Goal: Information Seeking & Learning: Learn about a topic

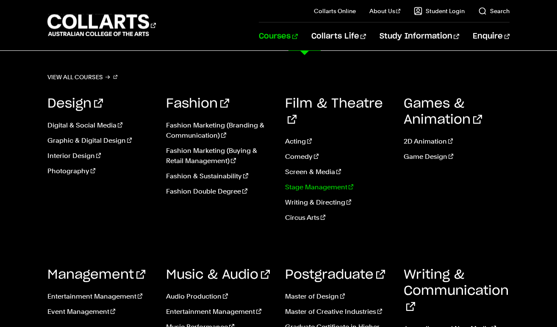
scroll to position [1336, 0]
click at [306, 213] on link "Circus Arts" at bounding box center [338, 218] width 106 height 10
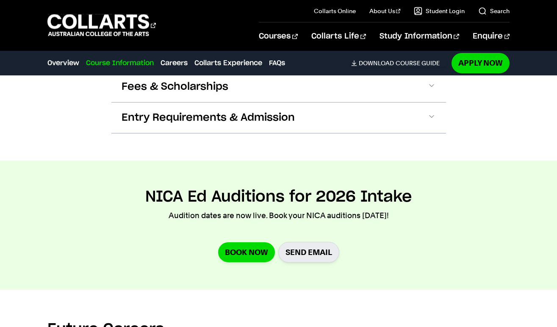
scroll to position [810, 0]
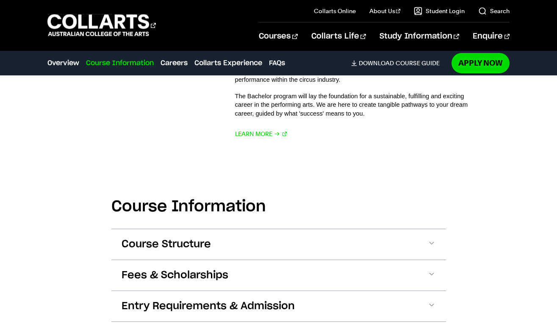
click at [301, 240] on button "Course Structure" at bounding box center [278, 244] width 335 height 31
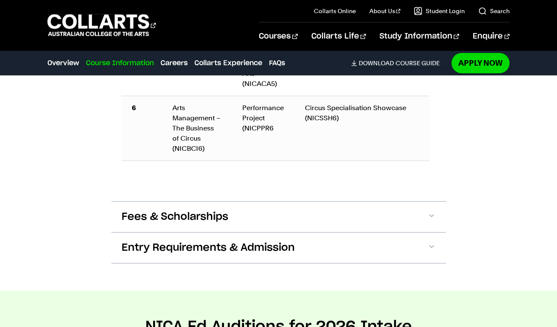
scroll to position [1312, 0]
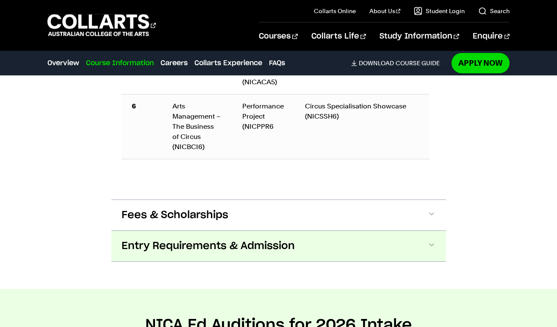
click at [304, 231] on button "Entry Requirements & Admission" at bounding box center [278, 246] width 335 height 31
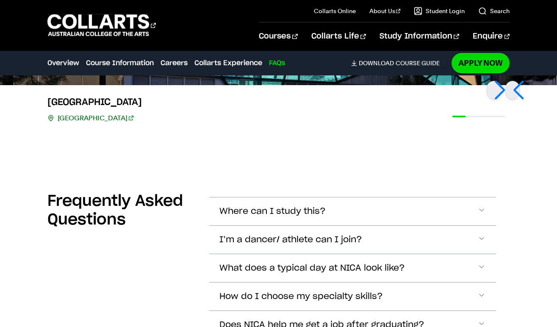
scroll to position [2591, 0]
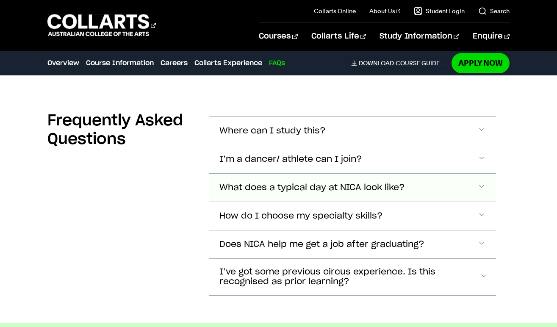
click at [345, 240] on span "Does NICA help me get a job after graduating?" at bounding box center [322, 245] width 205 height 10
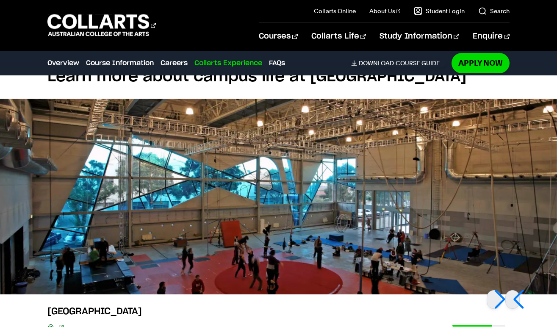
scroll to position [2358, 0]
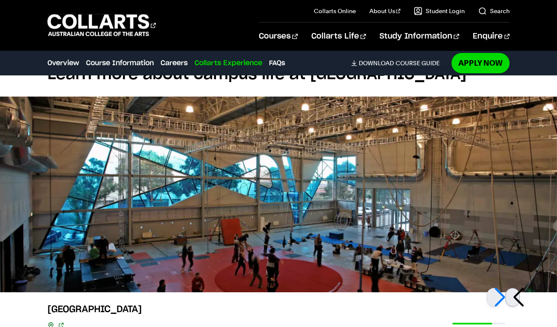
click at [520, 288] on div at bounding box center [513, 297] width 14 height 19
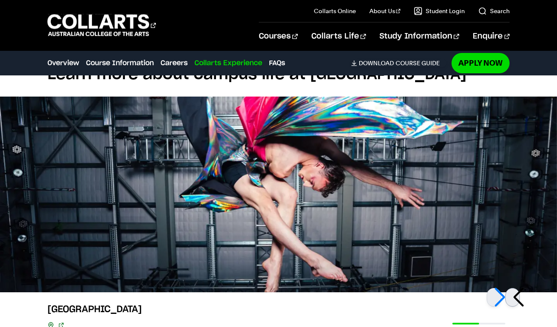
click at [520, 288] on div at bounding box center [513, 297] width 14 height 19
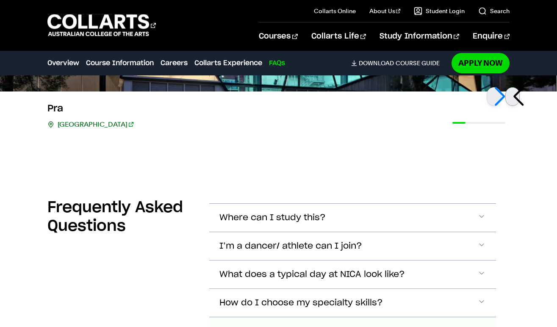
scroll to position [2592, 0]
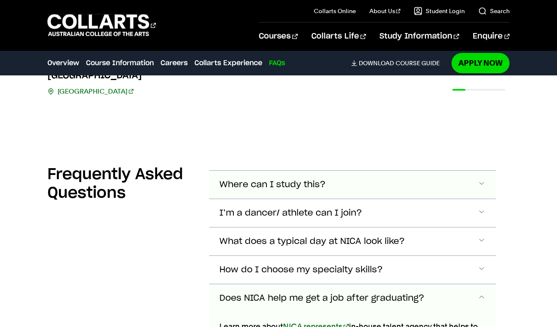
click at [482, 179] on span "Accordion Section" at bounding box center [482, 184] width 8 height 11
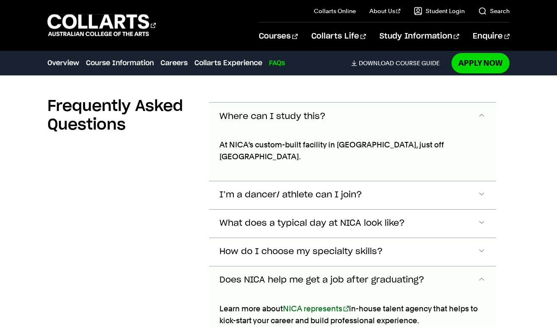
scroll to position [2669, 0]
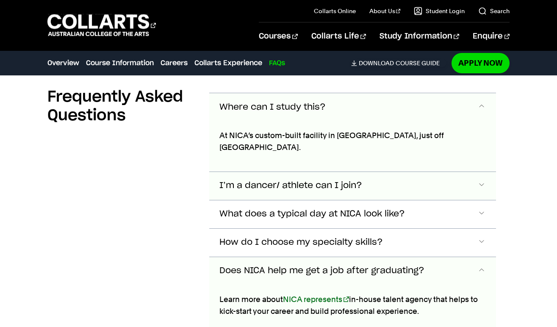
click at [452, 172] on button "I’m a dancer/ athlete can I join?" at bounding box center [352, 186] width 287 height 28
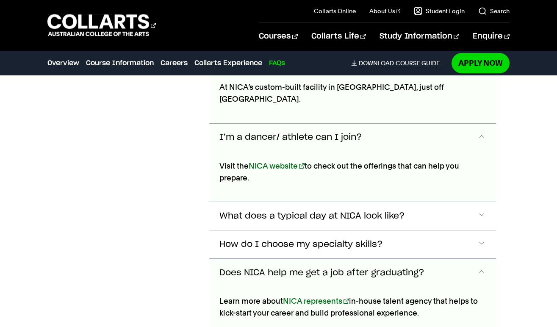
scroll to position [2717, 0]
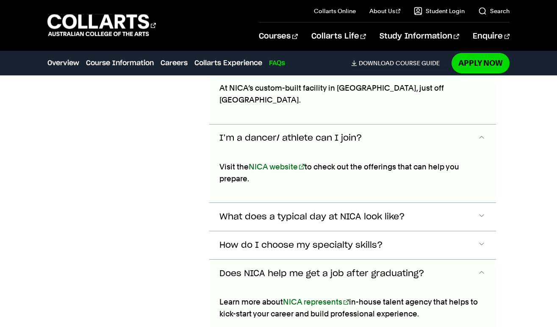
click at [440, 125] on button "I’m a dancer/ athlete can I join?" at bounding box center [352, 139] width 287 height 28
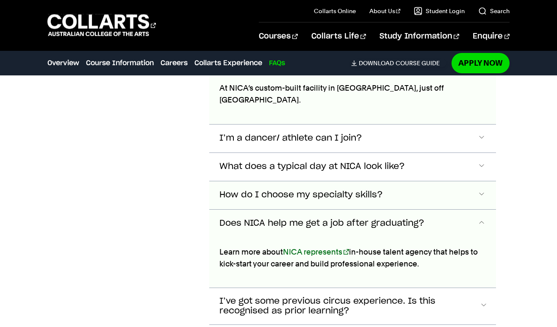
click at [398, 181] on button "How do I choose my specialty skills?" at bounding box center [352, 195] width 287 height 28
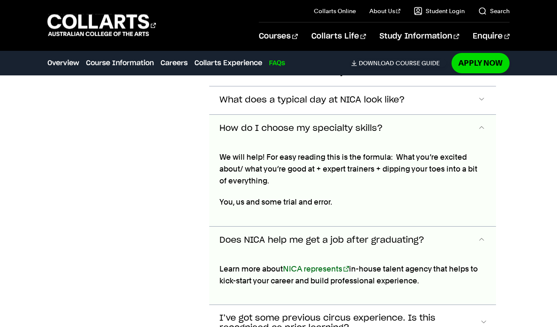
scroll to position [2792, 0]
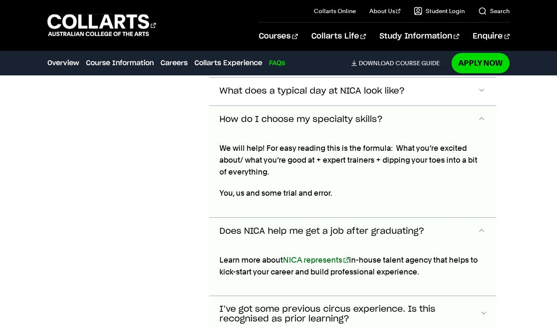
click at [416, 305] on span "I’ve got some previous circus experience. Is this recognised as prior learning?" at bounding box center [350, 315] width 261 height 20
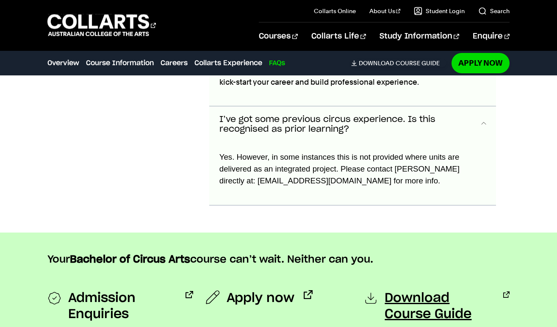
scroll to position [2982, 0]
click at [270, 290] on span "Apply now" at bounding box center [261, 298] width 68 height 16
